Goal: Contribute content: Add original content to the website for others to see

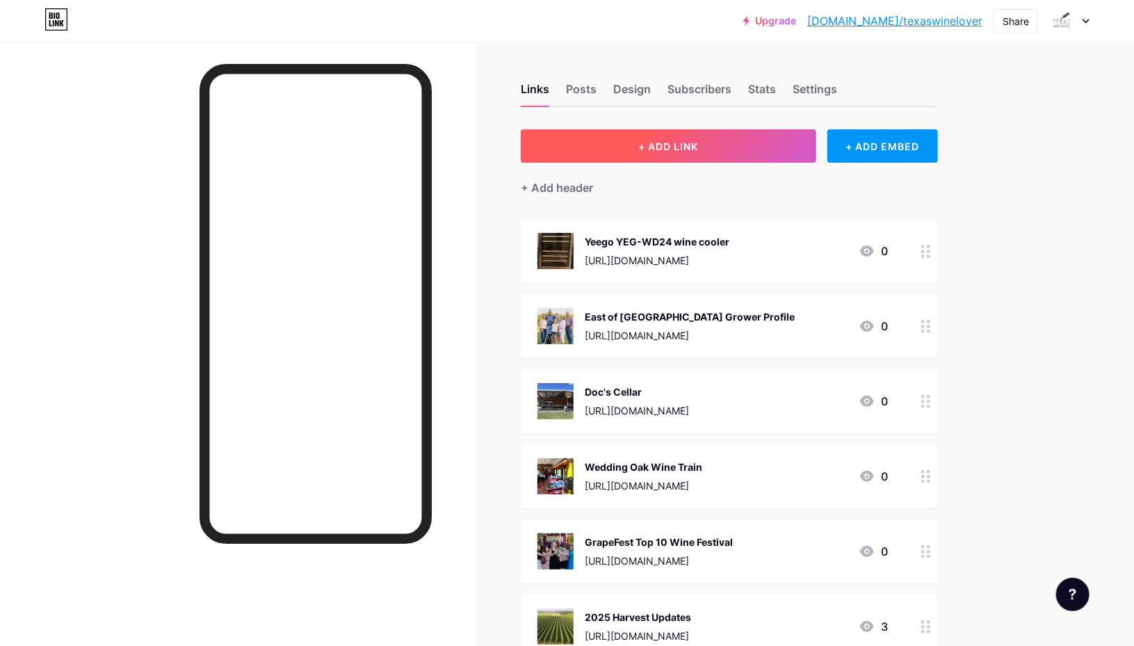
click at [681, 140] on span "+ ADD LINK" at bounding box center [668, 146] width 60 height 12
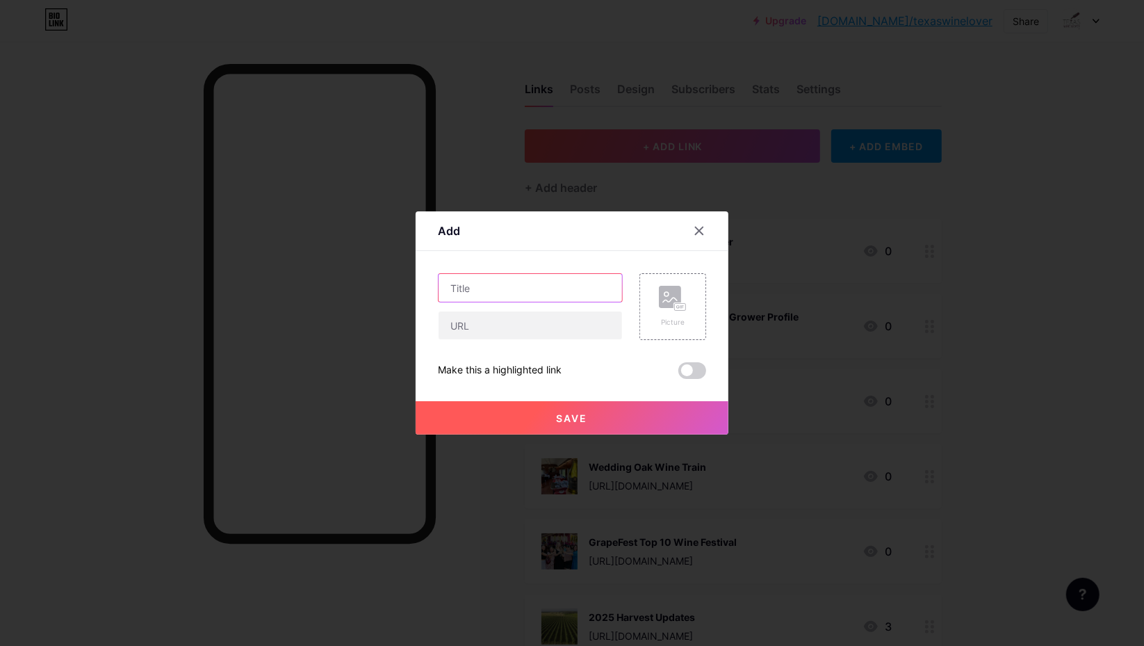
drag, startPoint x: 502, startPoint y: 300, endPoint x: 498, endPoint y: 291, distance: 10.6
click at [501, 297] on input "text" at bounding box center [530, 288] width 183 height 28
click at [496, 287] on input "text" at bounding box center [530, 288] width 183 height 28
type input "[GEOGRAPHIC_DATA] new menu"
paste input "[URL][DOMAIN_NAME]"
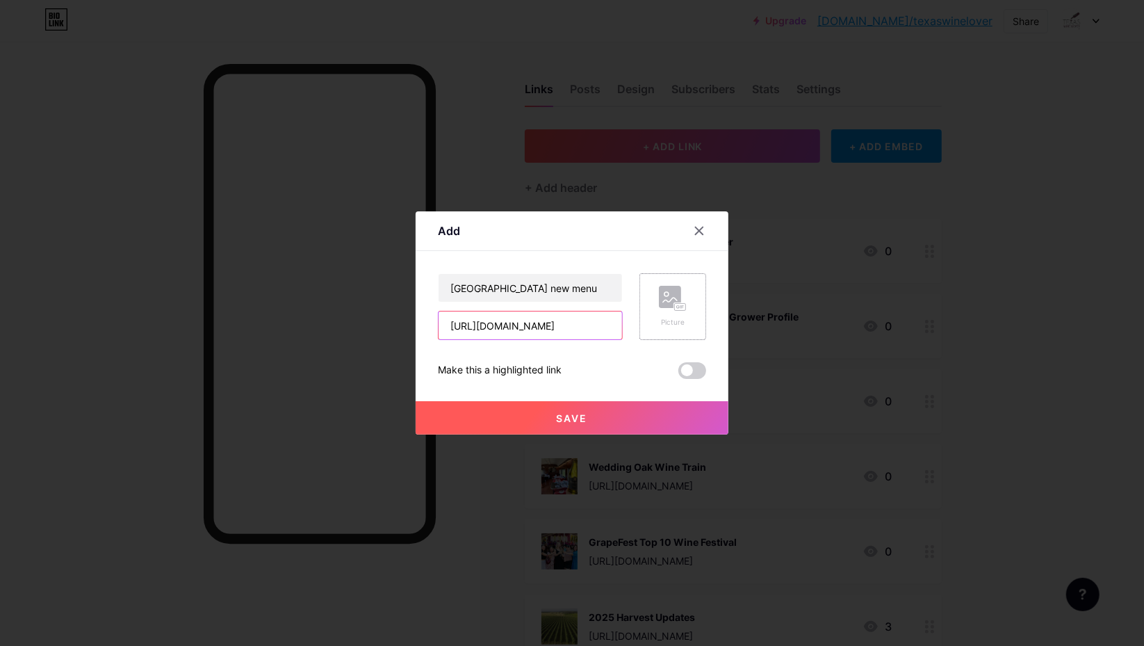
type input "[URL][DOMAIN_NAME]"
click at [657, 304] on div "Picture" at bounding box center [672, 306] width 67 height 67
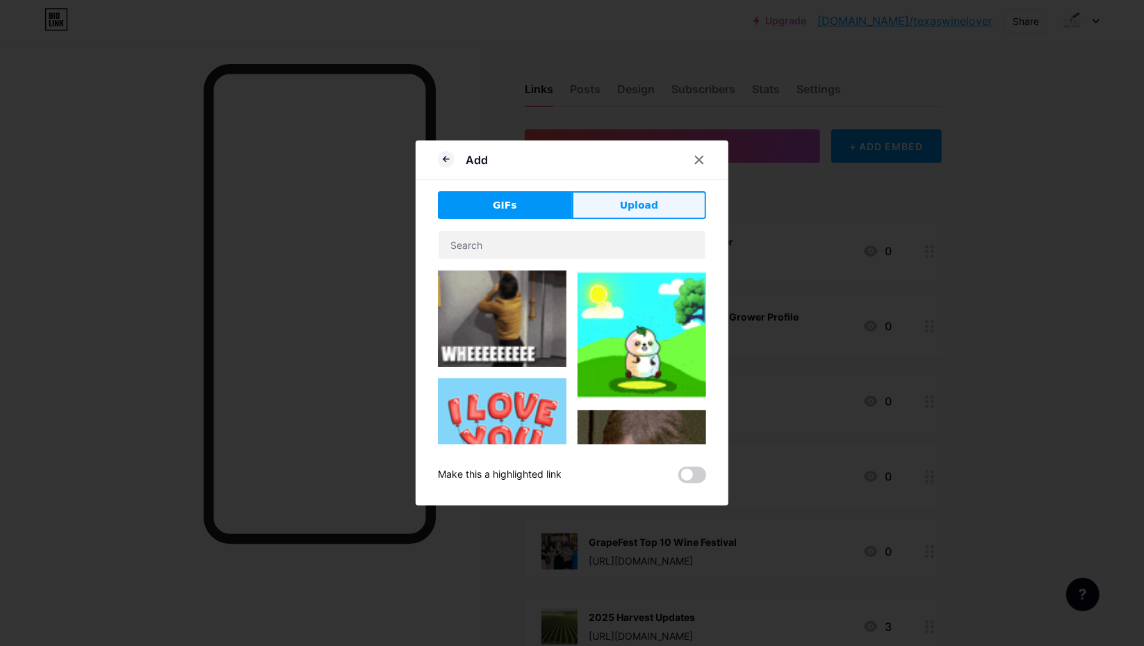
click at [648, 205] on span "Upload" at bounding box center [639, 205] width 38 height 15
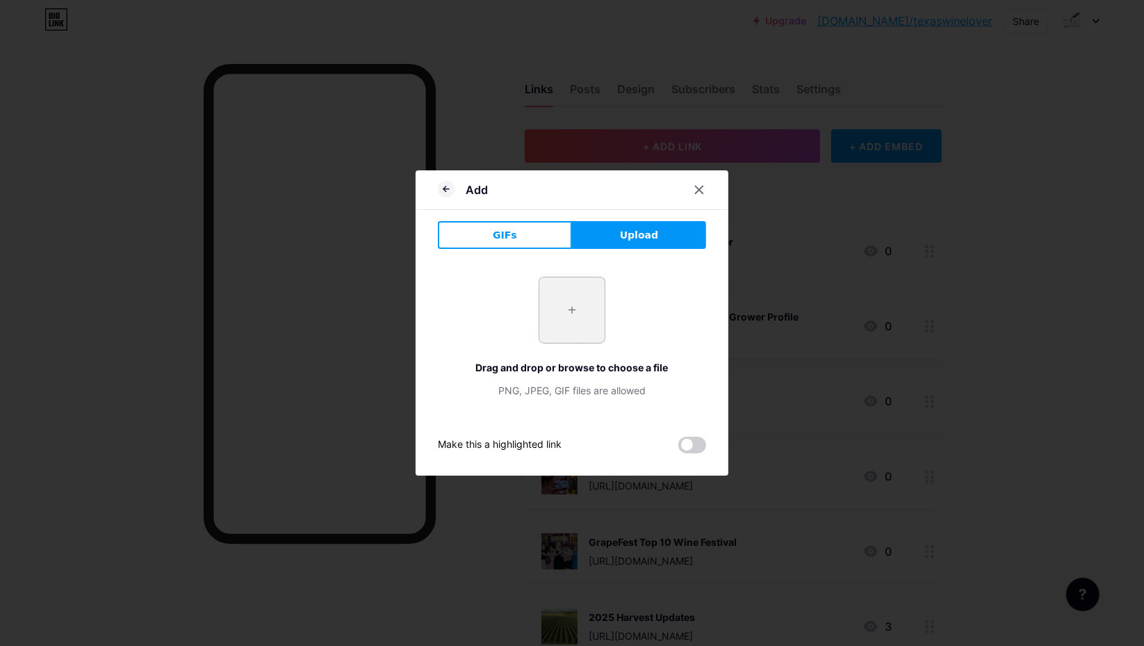
click at [564, 318] on input "file" at bounding box center [571, 309] width 65 height 65
type input "C:\fakepath\winedinner.jpg"
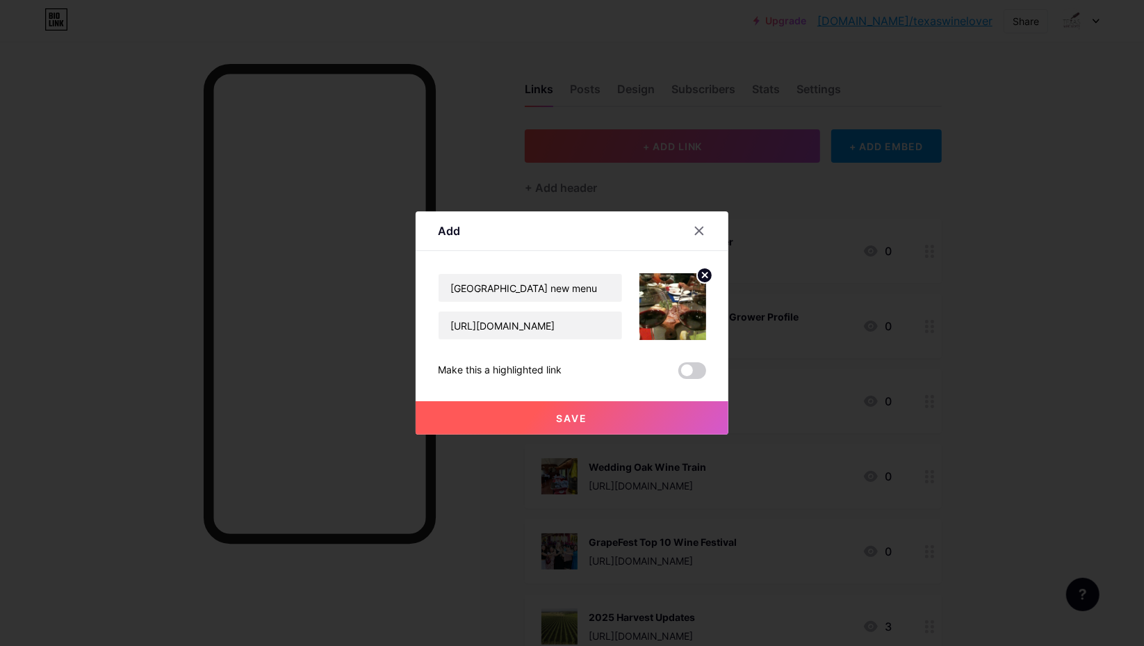
click at [691, 363] on span at bounding box center [692, 370] width 28 height 17
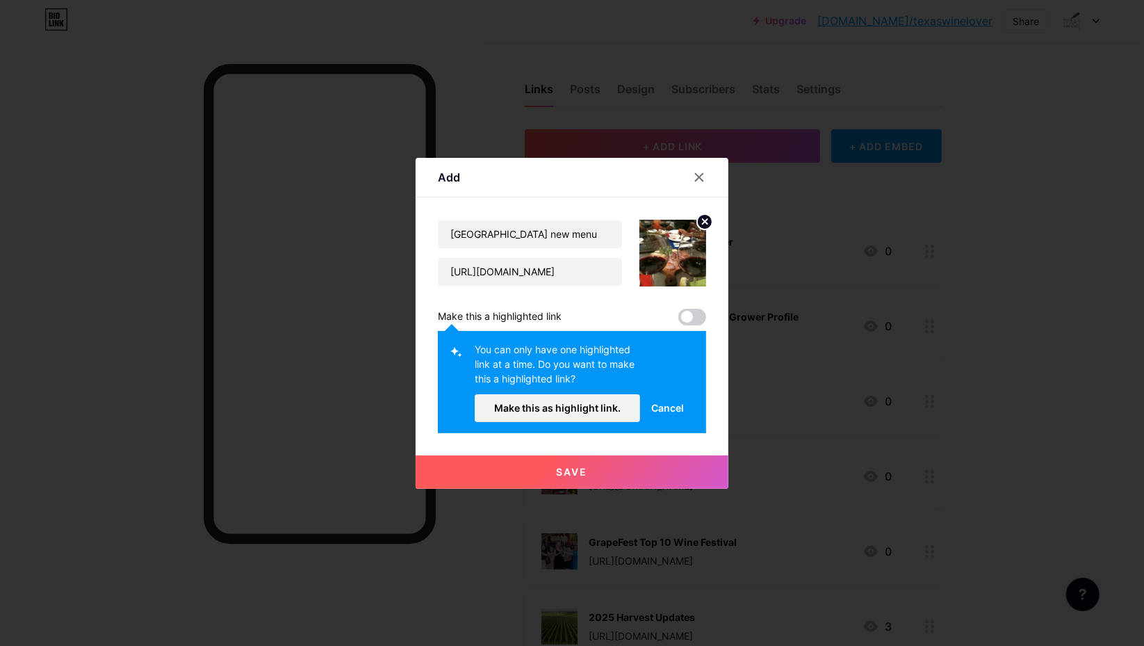
click at [606, 399] on button "Make this as highlight link." at bounding box center [557, 408] width 165 height 28
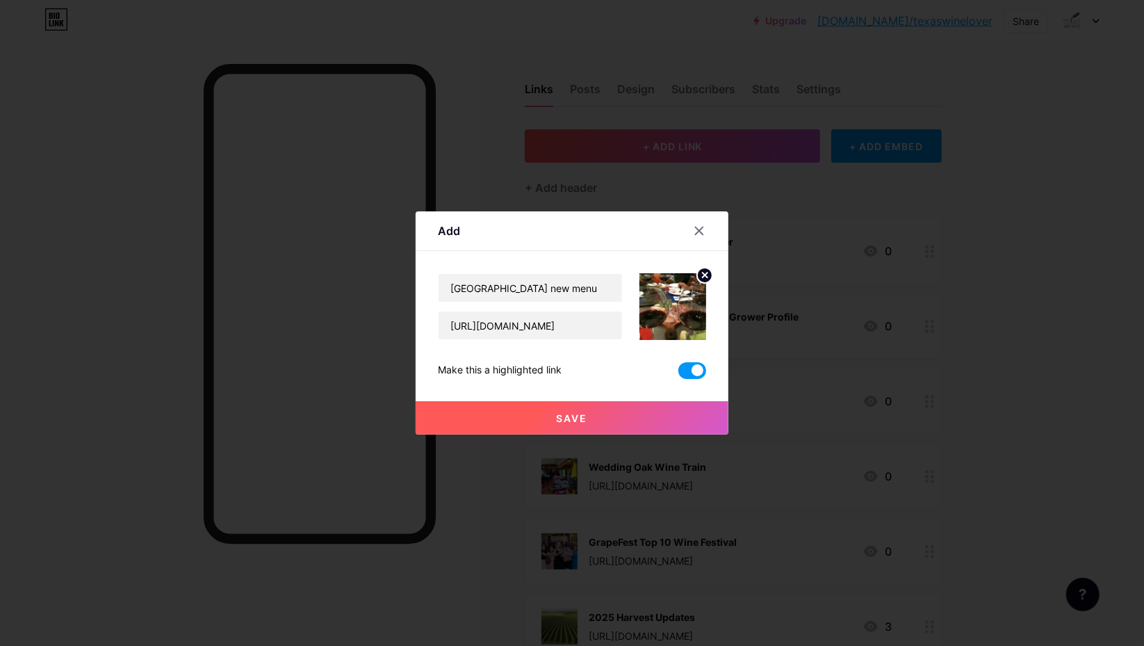
click at [575, 417] on span "Save" at bounding box center [572, 418] width 31 height 12
